Goal: Transaction & Acquisition: Purchase product/service

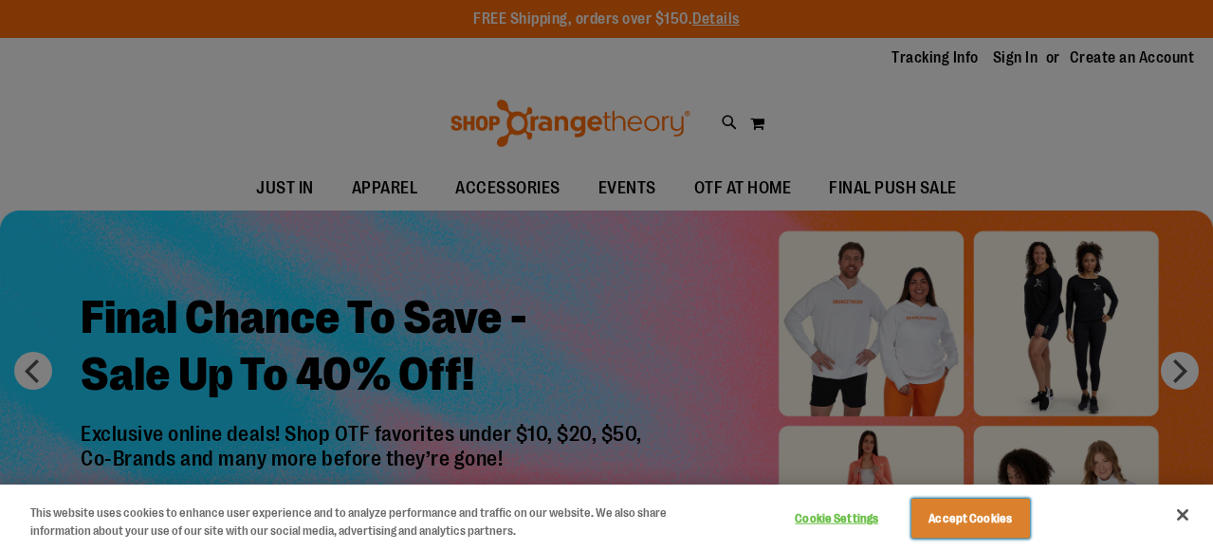
click at [986, 530] on button "Accept Cookies" at bounding box center [971, 519] width 119 height 40
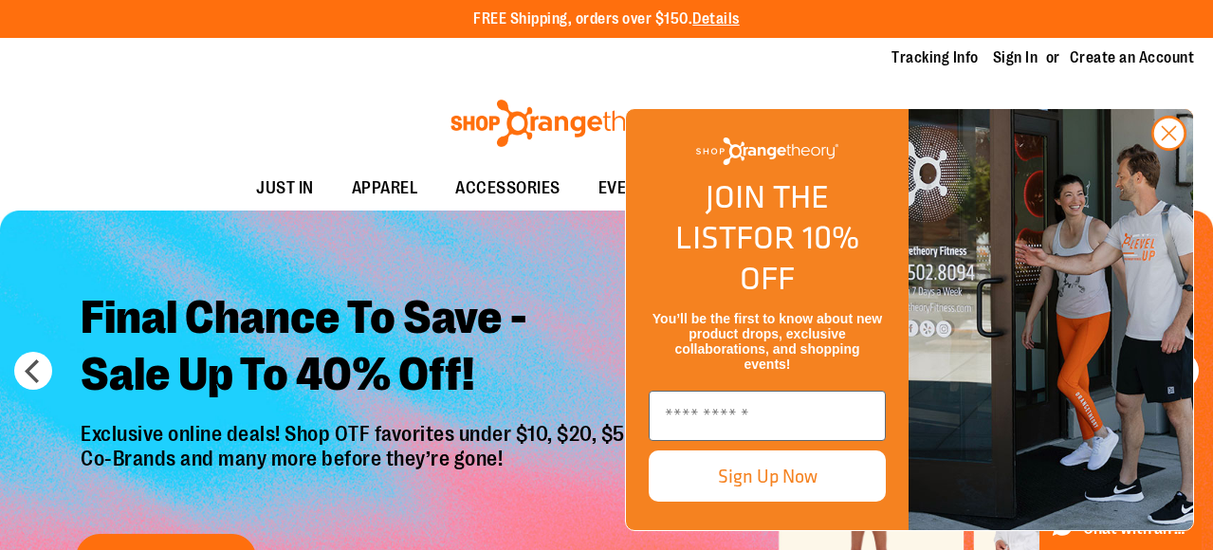
click at [1159, 192] on img "FLYOUT Form" at bounding box center [1051, 319] width 285 height 421
click at [1170, 140] on icon "Close dialog" at bounding box center [1169, 133] width 13 height 13
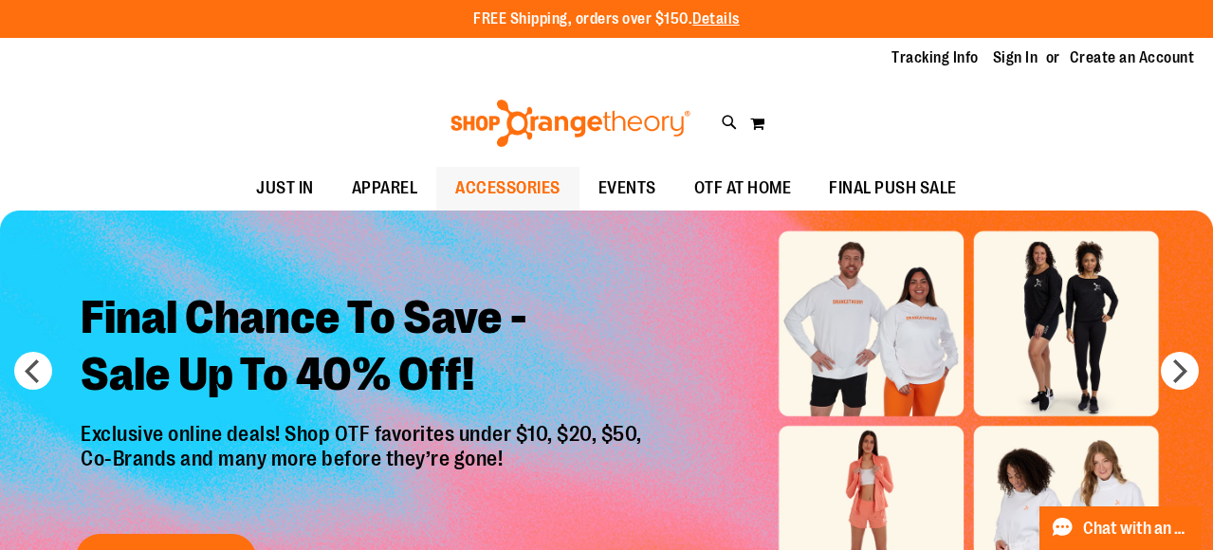
click at [532, 203] on span "ACCESSORIES" at bounding box center [507, 188] width 105 height 43
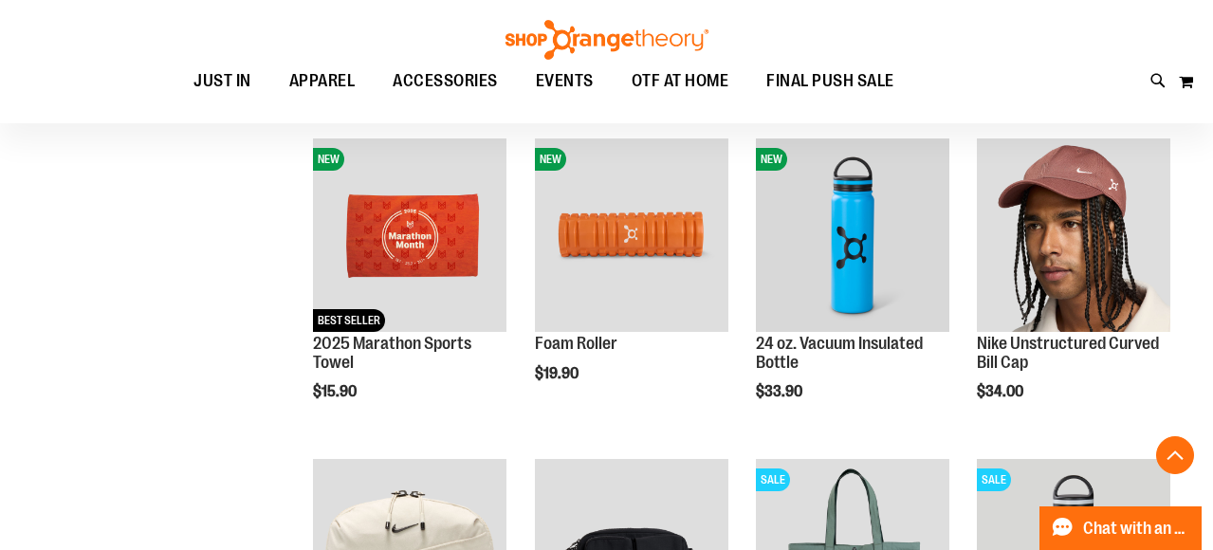
scroll to position [543, 0]
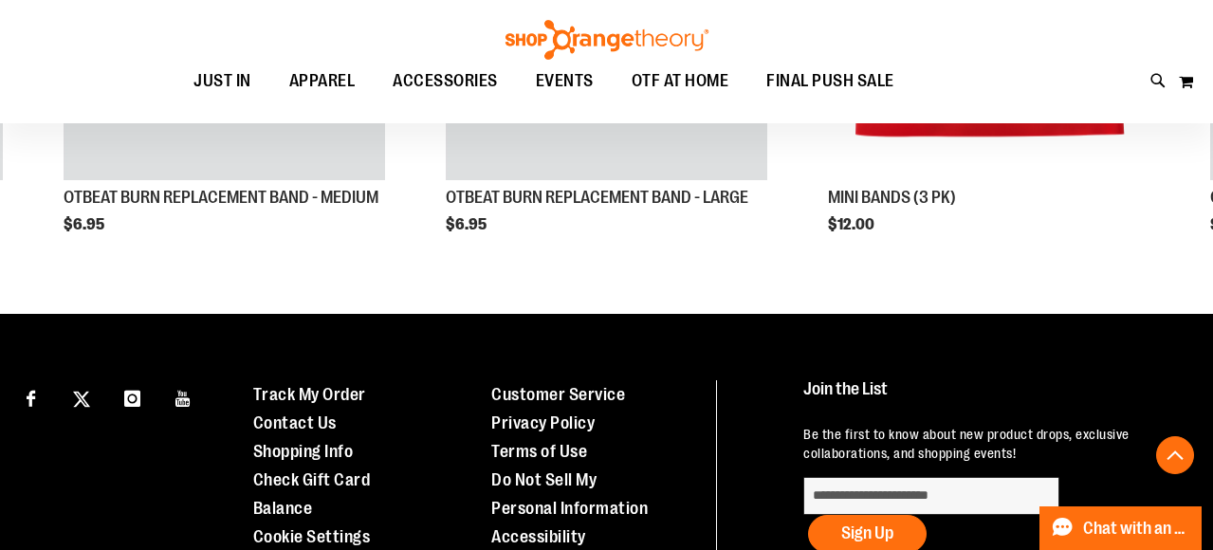
scroll to position [1170, 0]
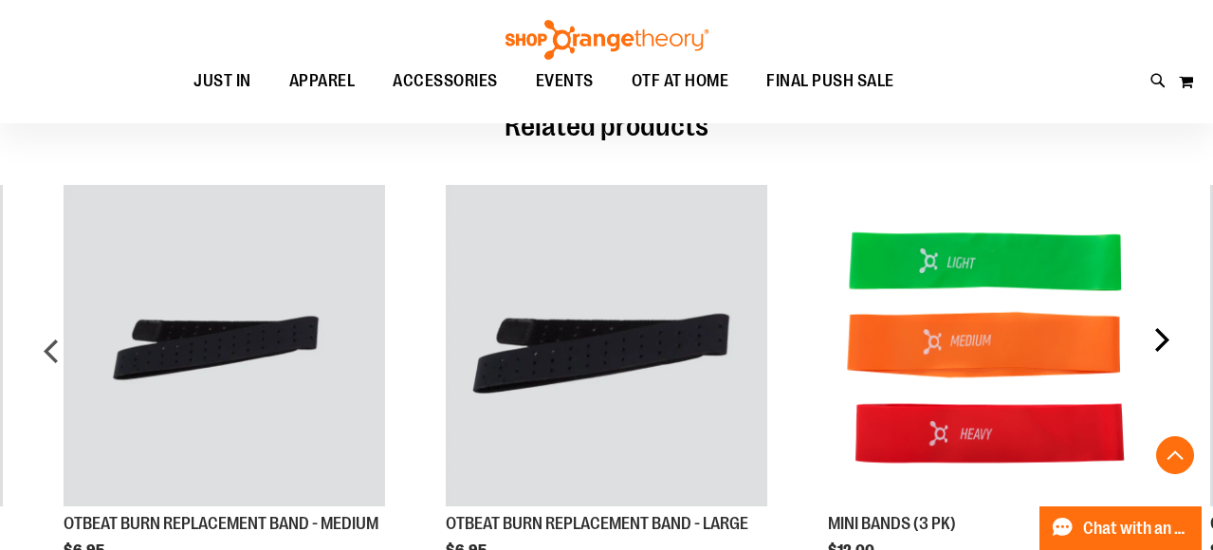
click at [1159, 341] on div "next" at bounding box center [1161, 358] width 38 height 403
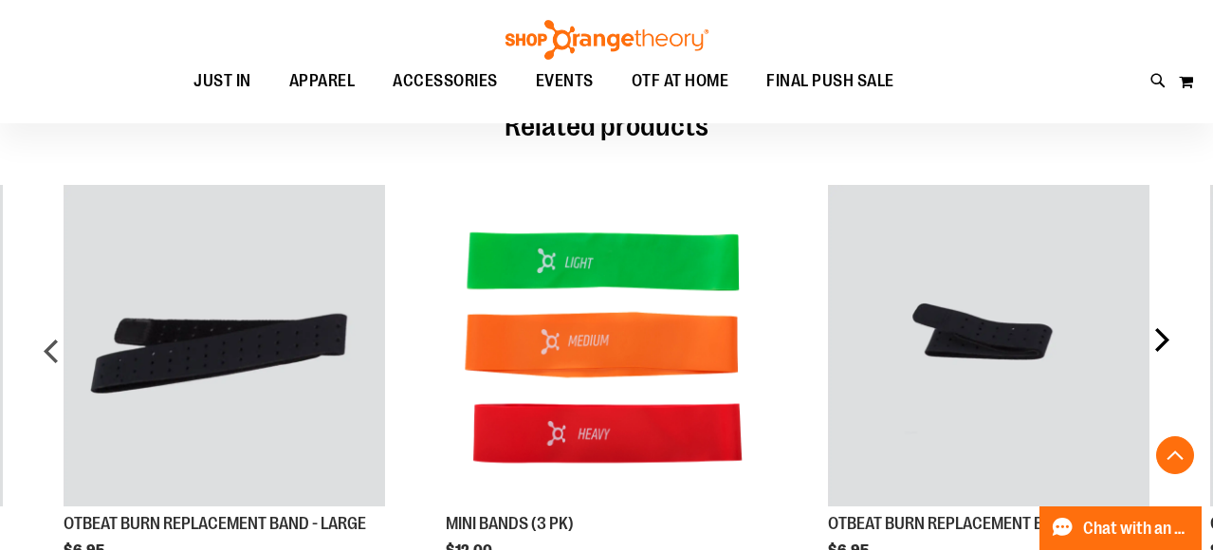
click at [1159, 341] on div "next" at bounding box center [1161, 358] width 38 height 403
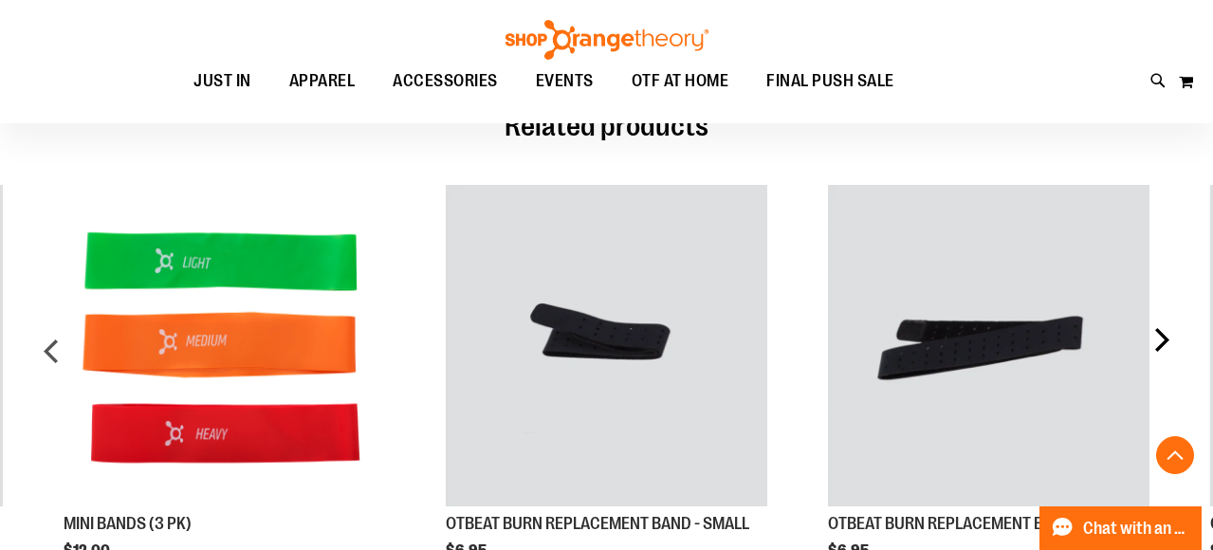
click at [1159, 341] on div "next" at bounding box center [1161, 358] width 38 height 403
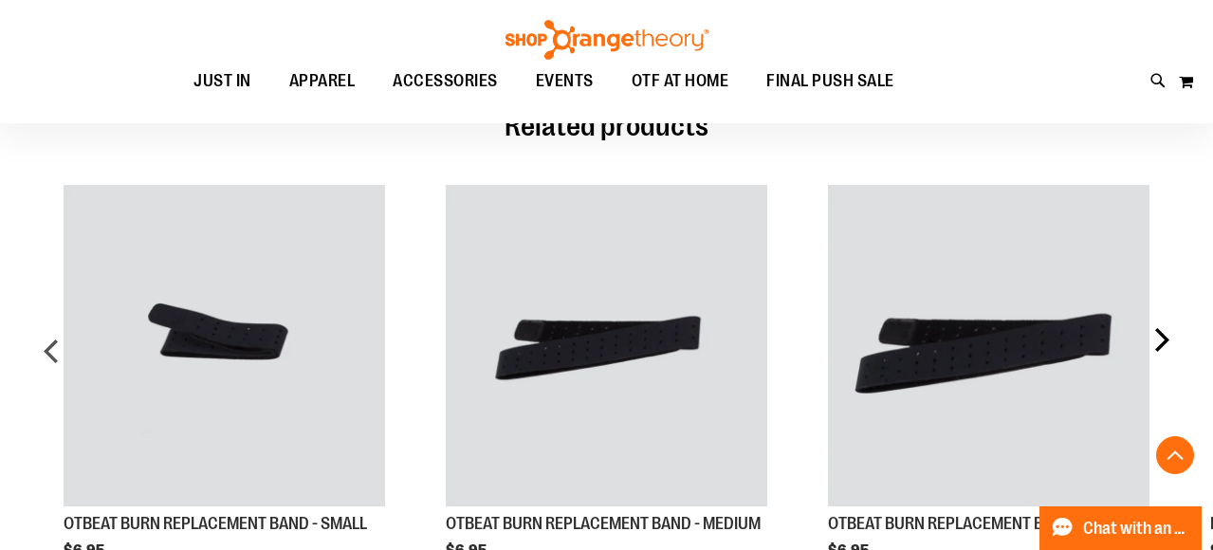
click at [1159, 341] on div "next" at bounding box center [1161, 358] width 38 height 403
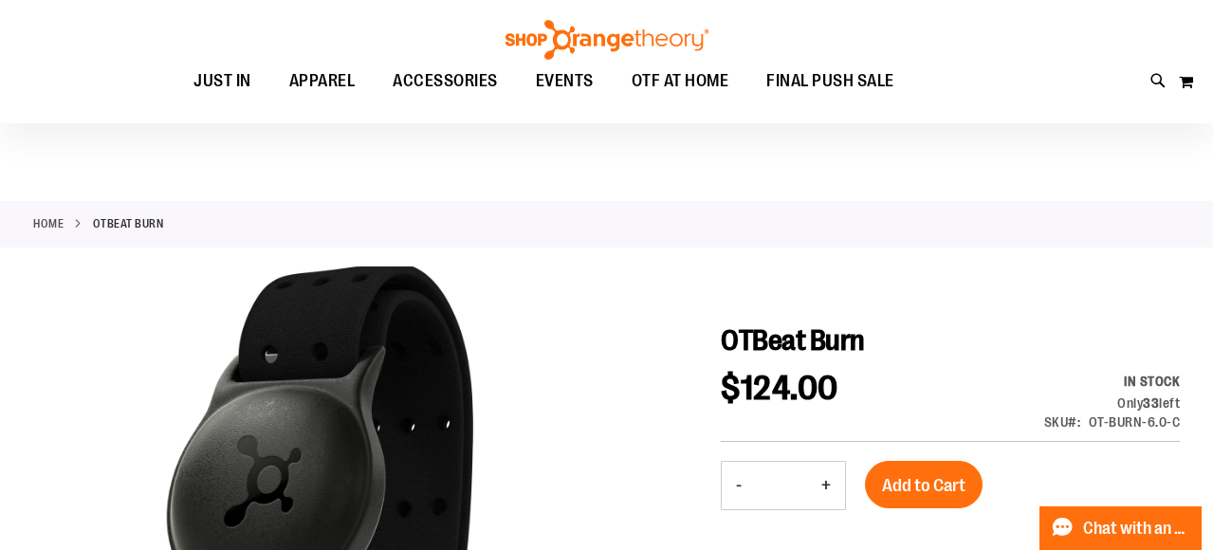
scroll to position [10, 0]
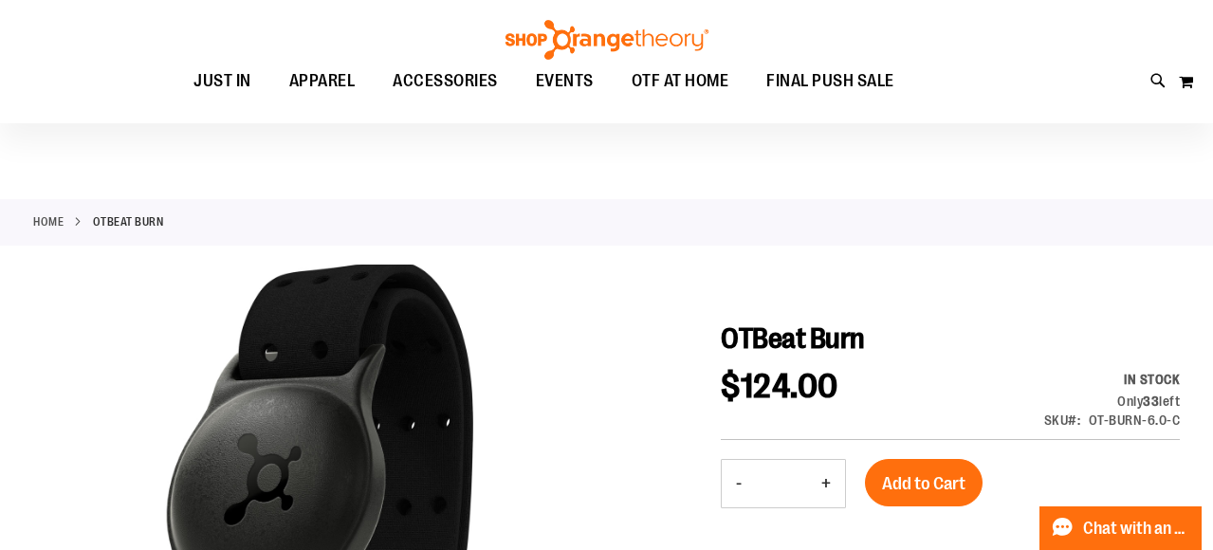
click at [39, 222] on link "Home" at bounding box center [48, 221] width 30 height 17
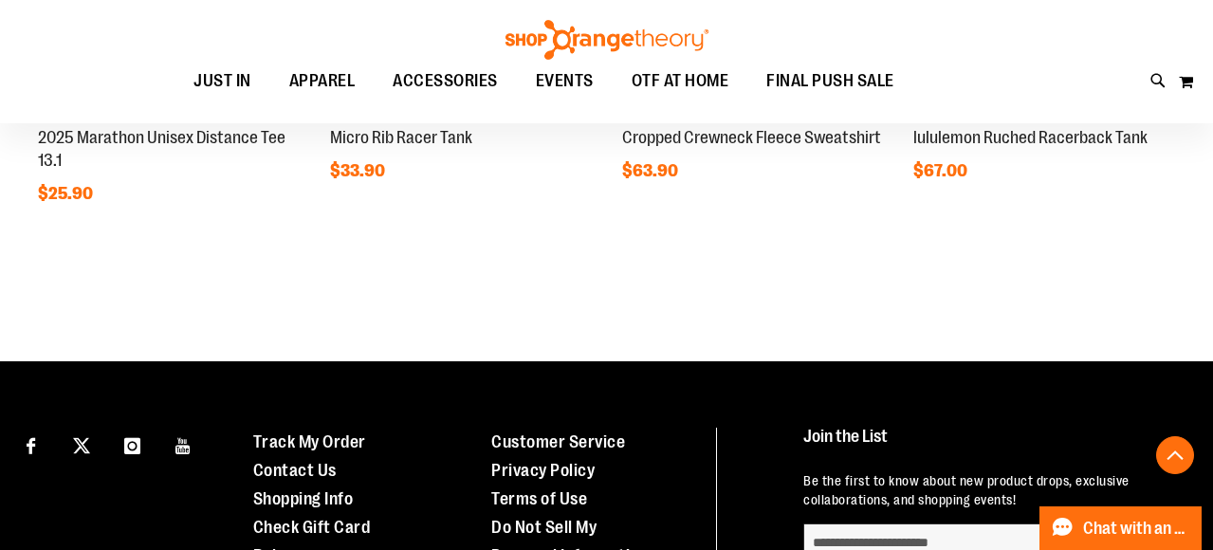
scroll to position [1941, 0]
